Goal: Task Accomplishment & Management: Use online tool/utility

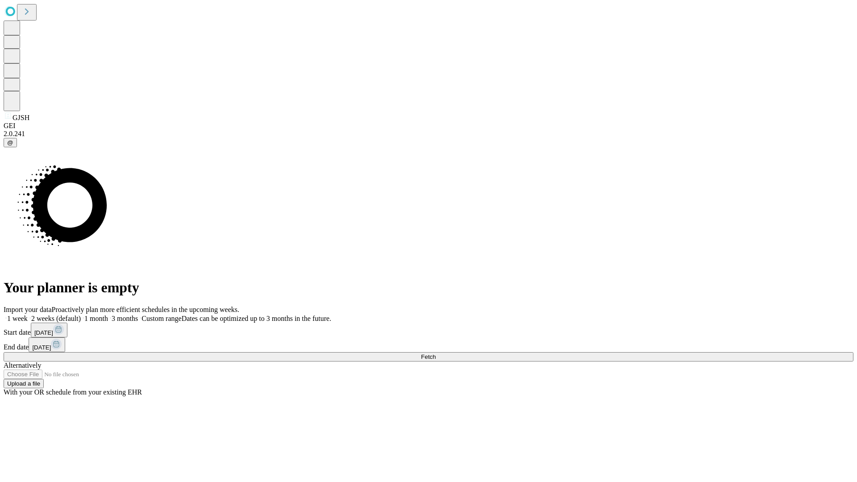
click at [436, 353] on span "Fetch" at bounding box center [428, 356] width 15 height 7
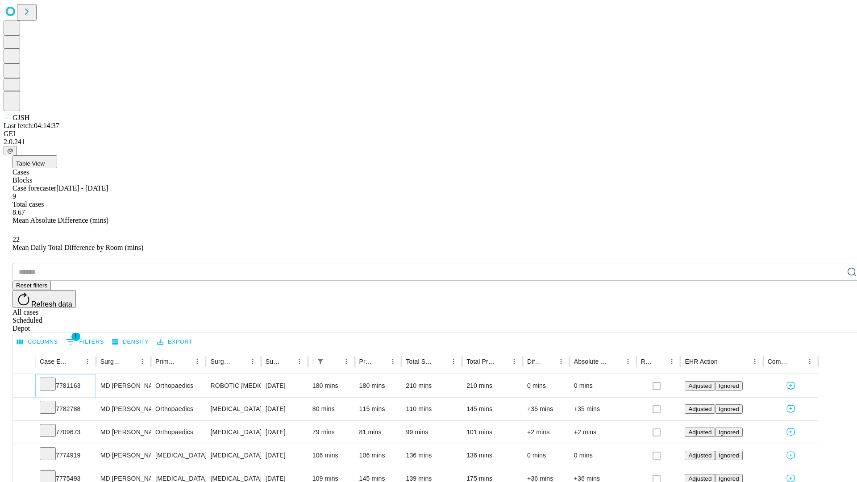
click at [52, 379] on icon at bounding box center [47, 383] width 9 height 9
